Goal: Information Seeking & Learning: Learn about a topic

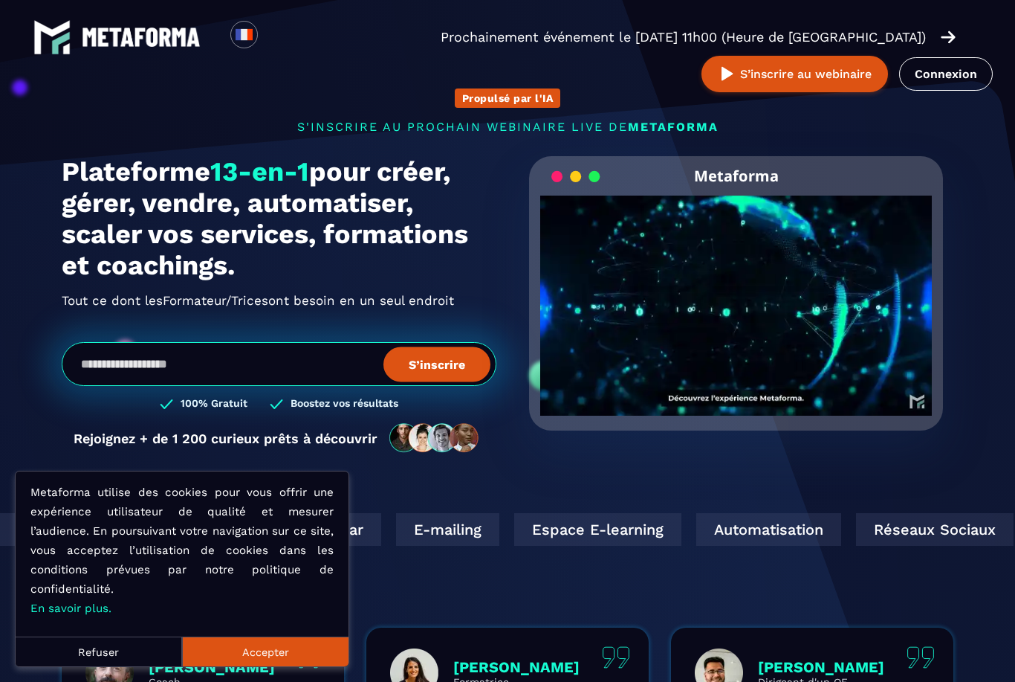
click at [252, 652] on button "Accepter" at bounding box center [265, 651] width 166 height 30
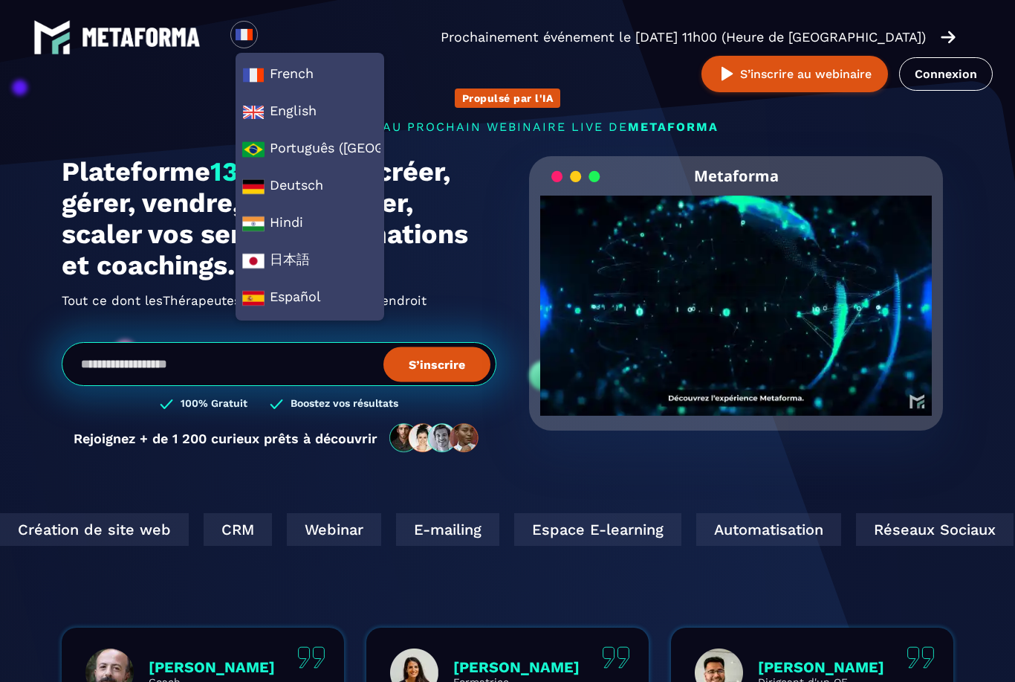
click at [7, 266] on section "Propulsé par l'IA s'inscrire au prochain webinaire live de METAFORMA Prochainem…" at bounding box center [507, 477] width 1015 height 954
click at [21, 272] on section "Propulsé par l'IA s'inscrire au prochain webinaire live de METAFORMA Prochainem…" at bounding box center [507, 477] width 1015 height 954
click at [262, 83] on img at bounding box center [253, 75] width 22 height 22
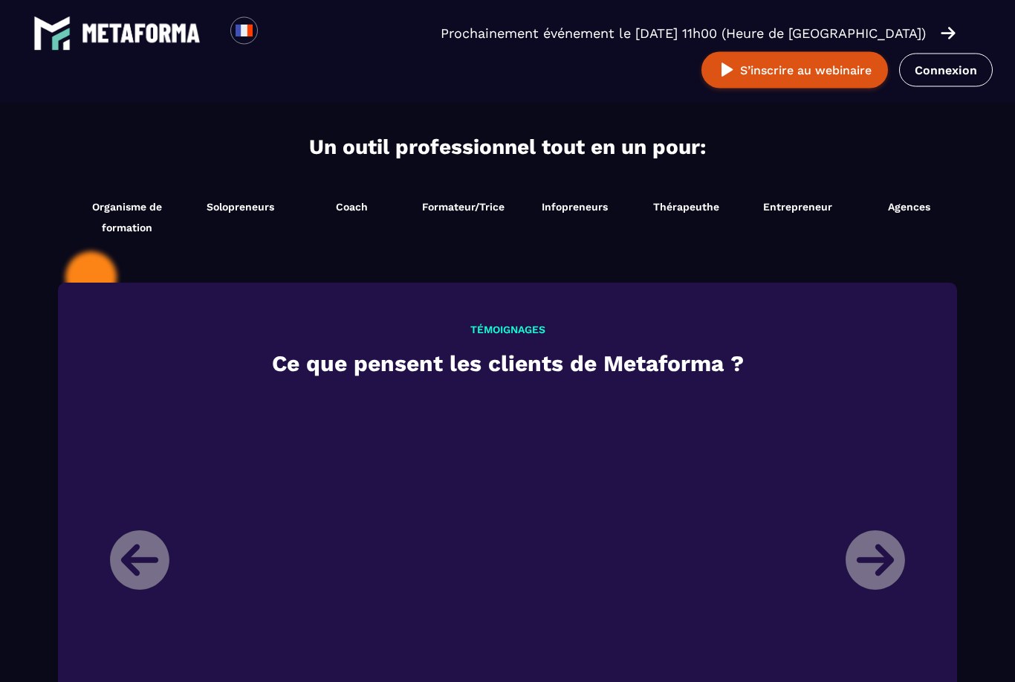
scroll to position [1538, 0]
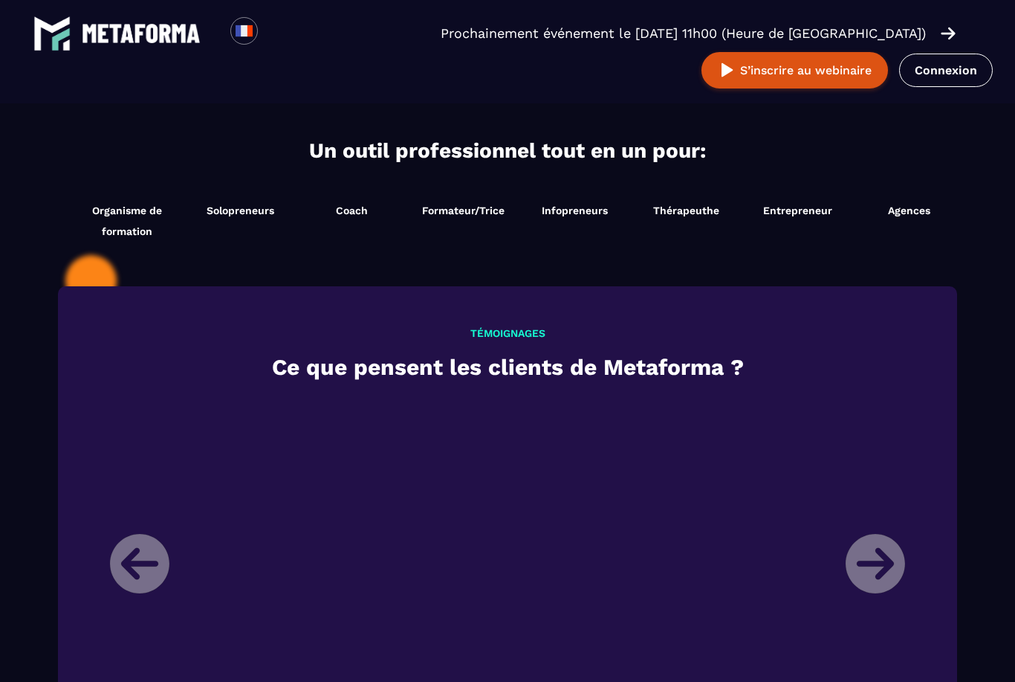
click at [125, 240] on span "Organisme de formation" at bounding box center [127, 221] width 108 height 42
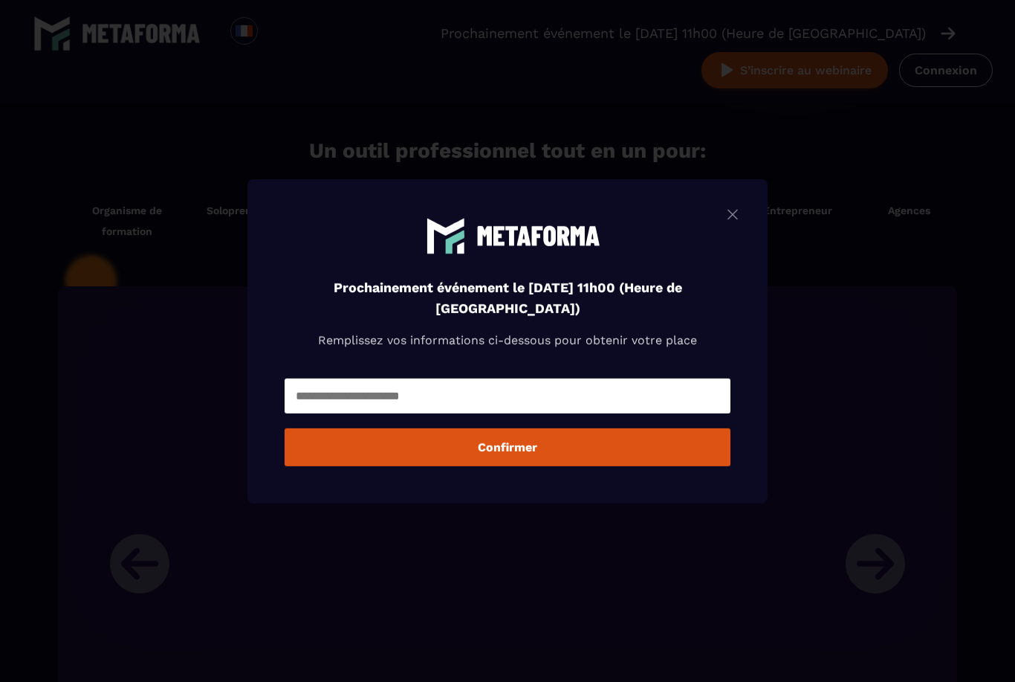
click at [736, 221] on div "Prochainement événement le [DATE] 11h00 (Heure de [GEOGRAPHIC_DATA]) Remplissez…" at bounding box center [507, 340] width 520 height 324
click at [725, 223] on img "Modal window" at bounding box center [733, 213] width 18 height 19
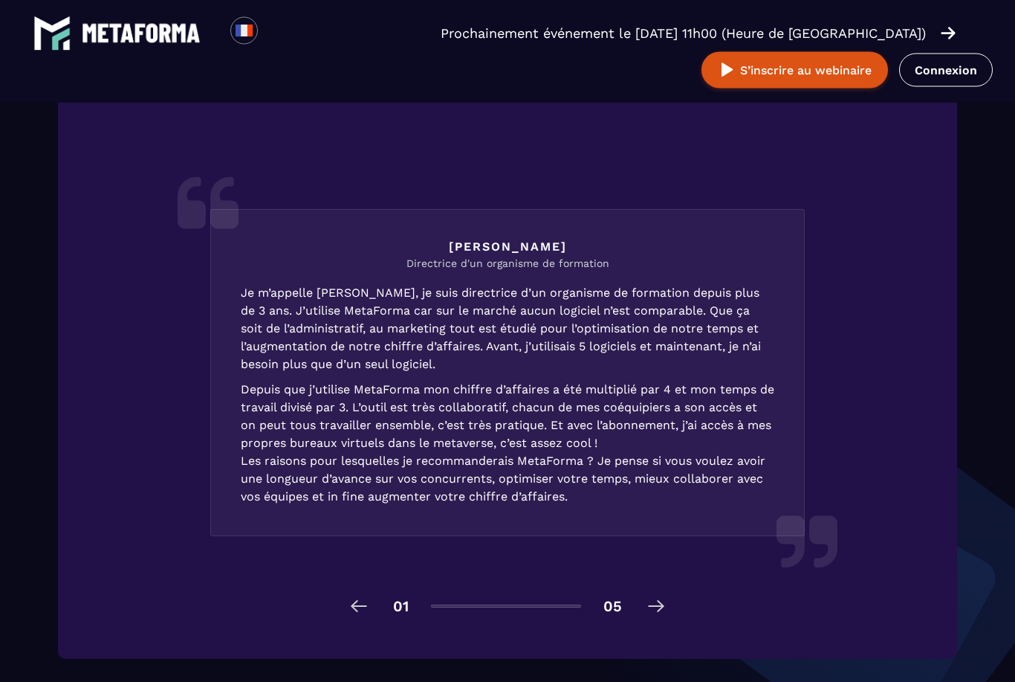
scroll to position [2123, 0]
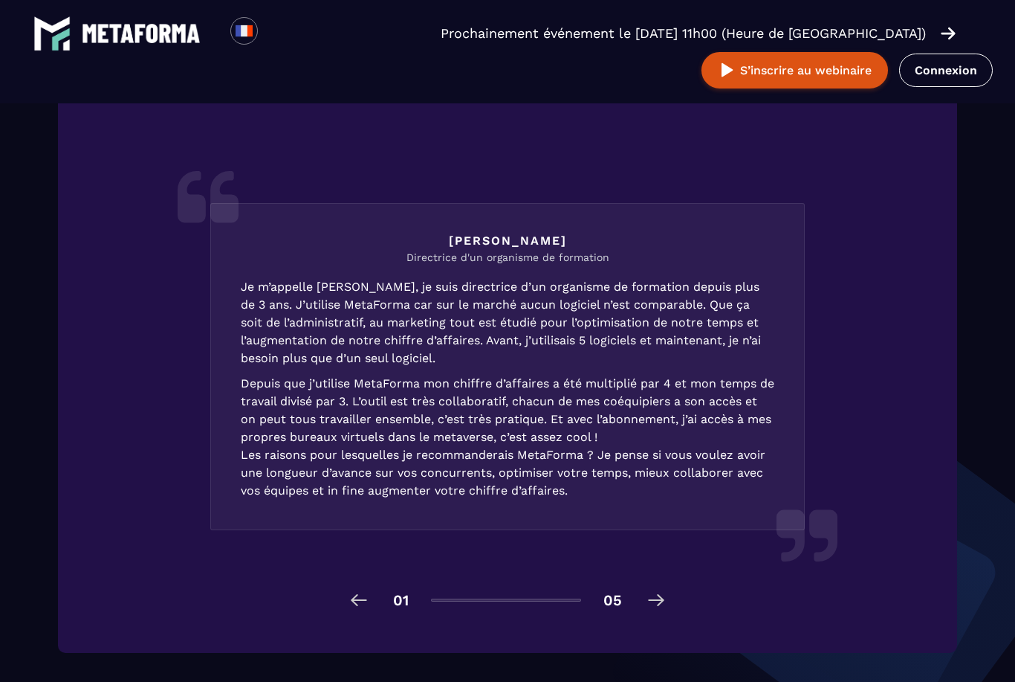
click at [653, 612] on img at bounding box center [656, 600] width 24 height 24
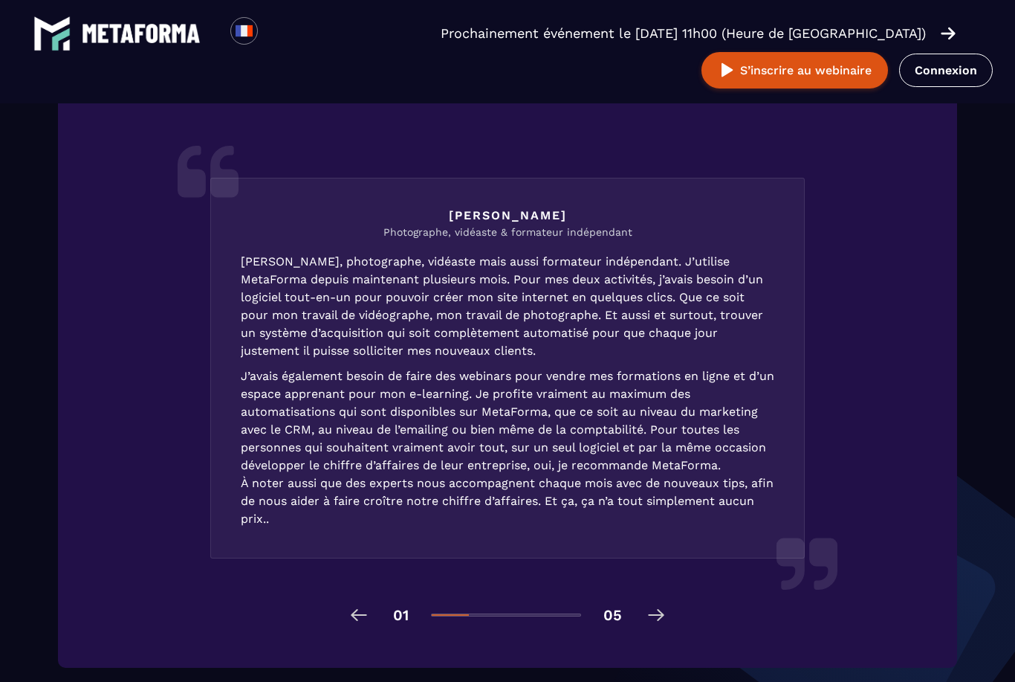
scroll to position [2115, 0]
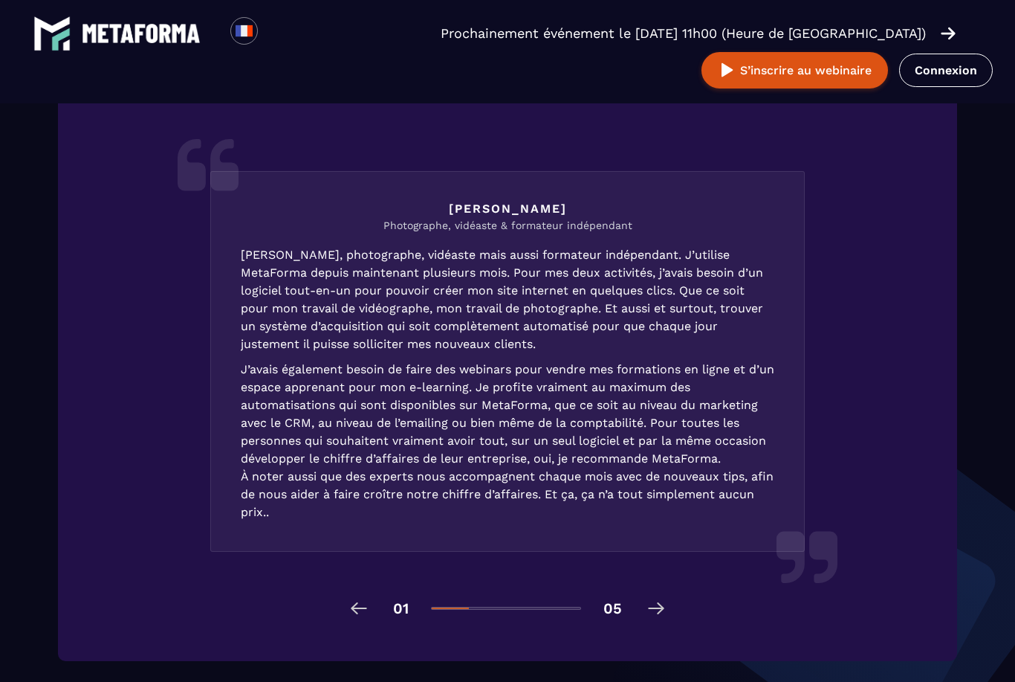
click at [658, 620] on img at bounding box center [656, 608] width 24 height 24
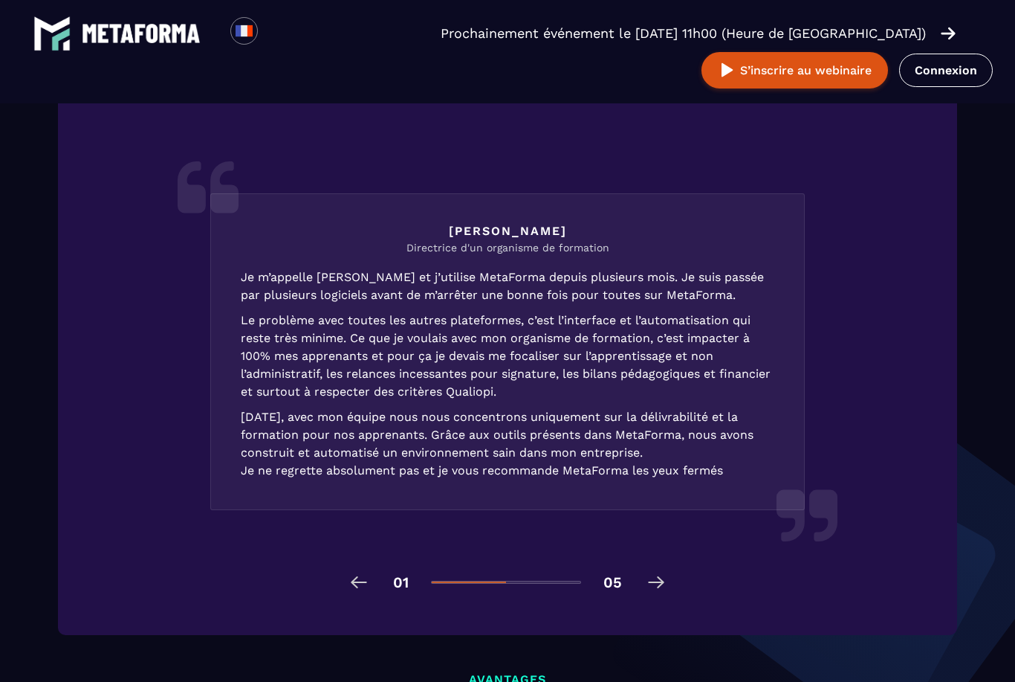
scroll to position [2147, 0]
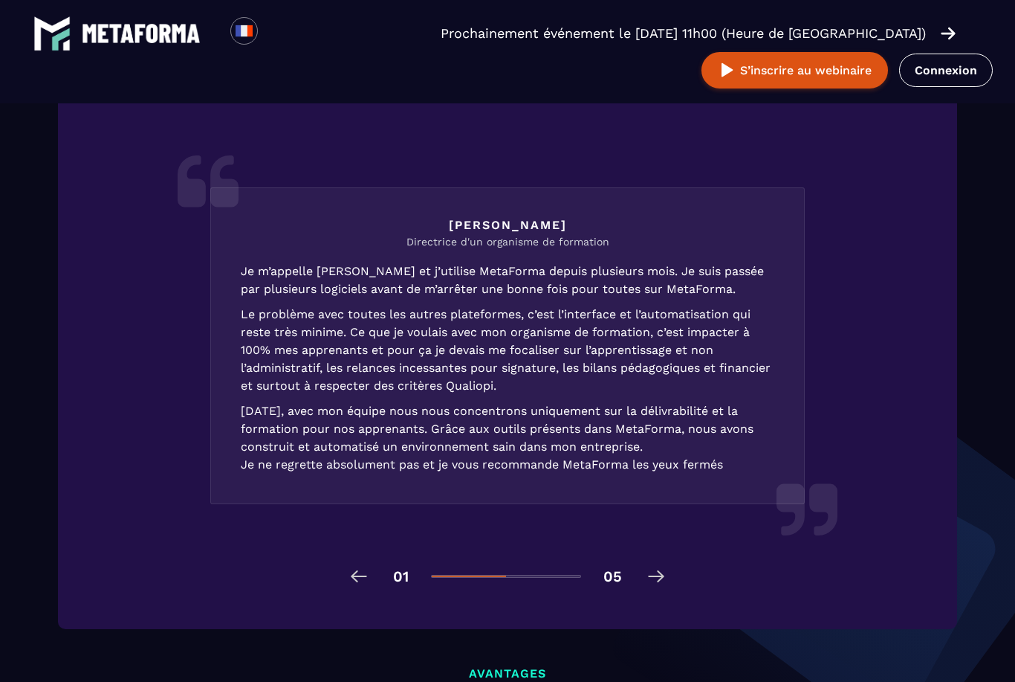
click at [661, 588] on img at bounding box center [656, 576] width 24 height 24
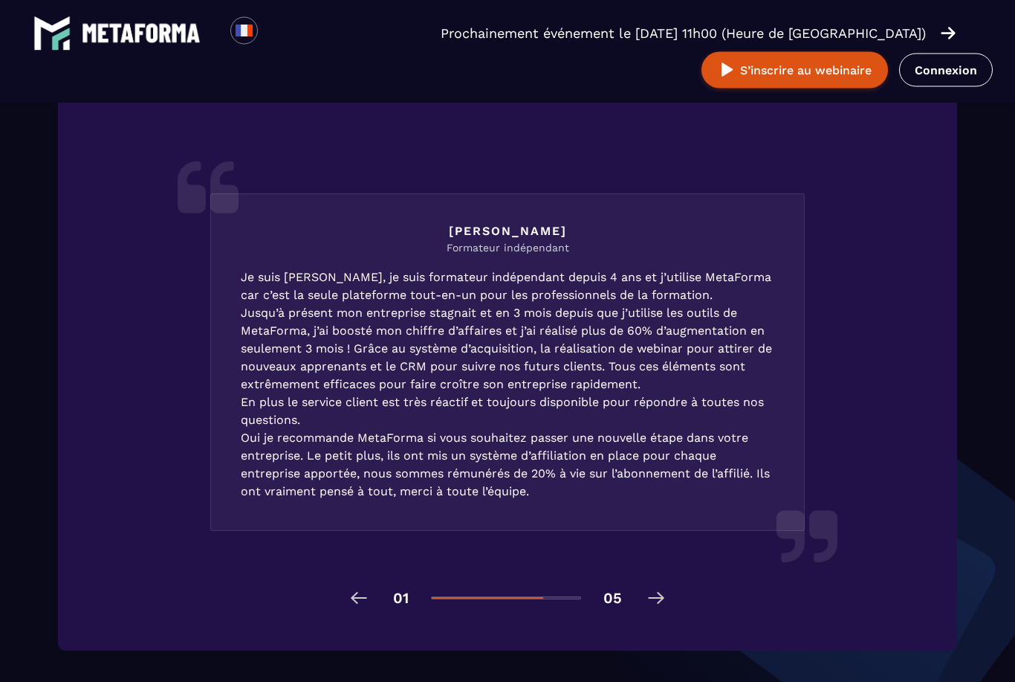
scroll to position [2126, 0]
click at [667, 609] on img at bounding box center [656, 598] width 24 height 24
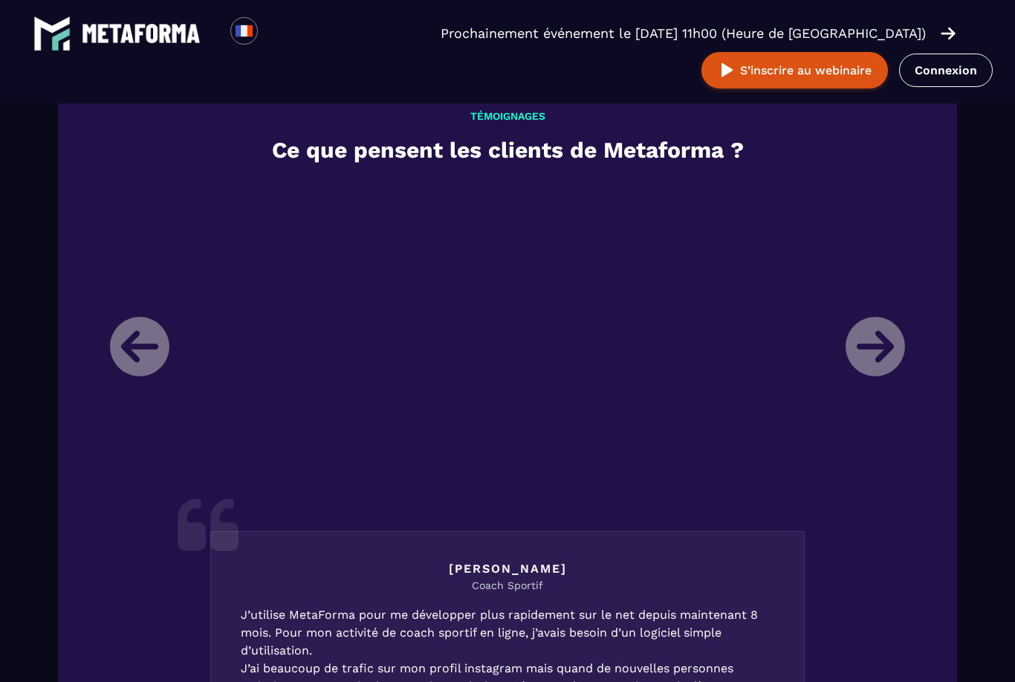
scroll to position [337, 0]
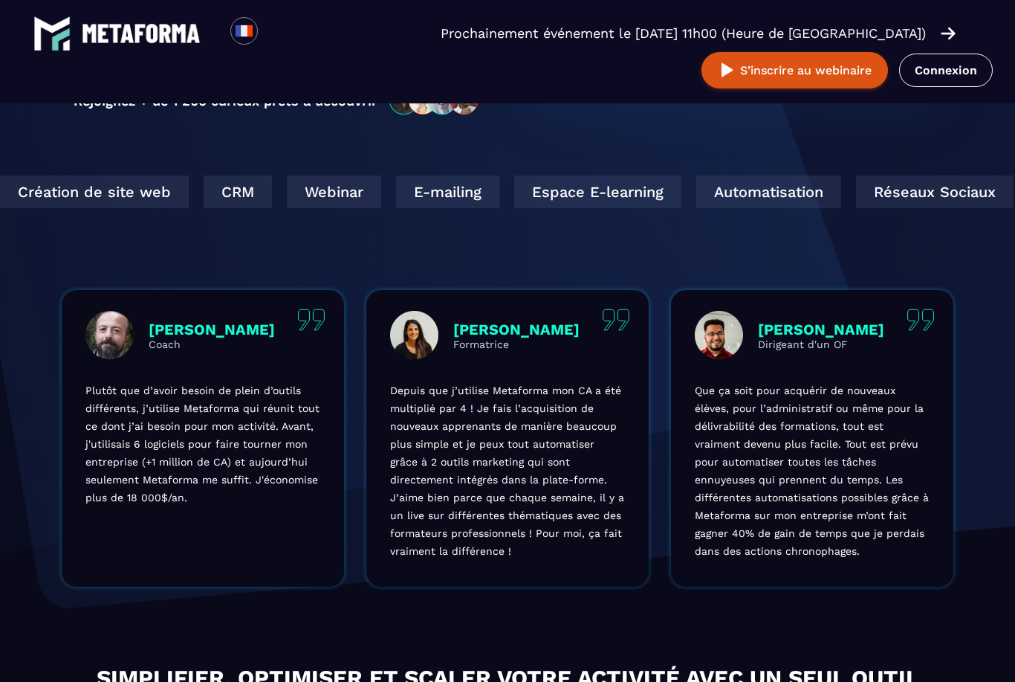
click at [88, 25] on img at bounding box center [141, 33] width 119 height 19
